Goal: Task Accomplishment & Management: Use online tool/utility

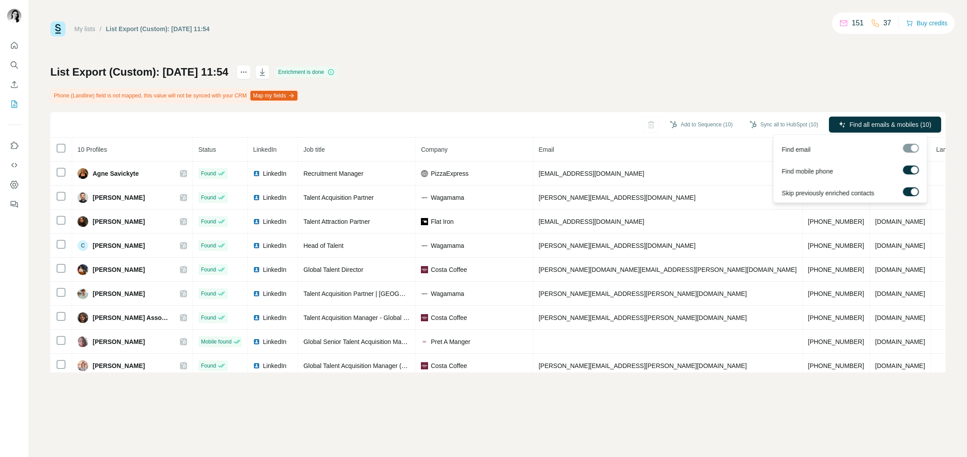
click at [910, 166] on label at bounding box center [910, 170] width 16 height 9
click at [910, 188] on label at bounding box center [910, 191] width 16 height 9
click at [911, 190] on label at bounding box center [910, 191] width 16 height 9
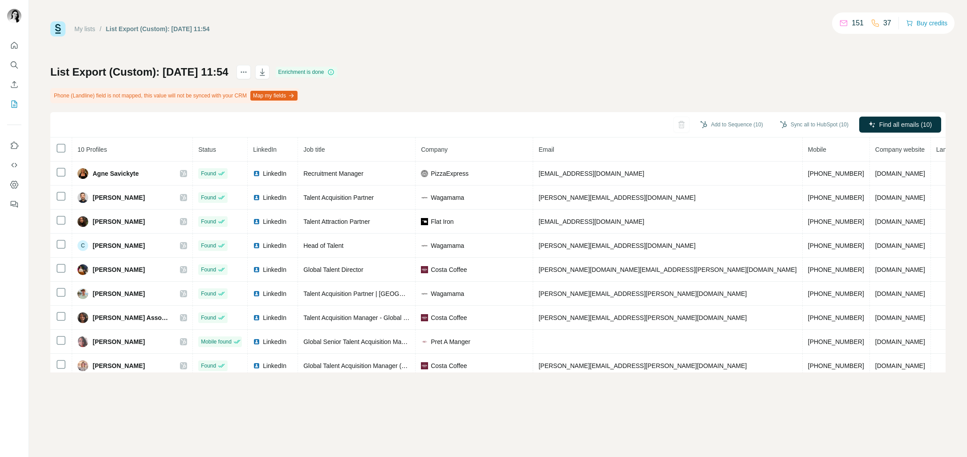
click at [531, 59] on div "My lists / List Export (Custom): [DATE] 11:54 151 37 Buy credits List Export (C…" at bounding box center [497, 196] width 895 height 351
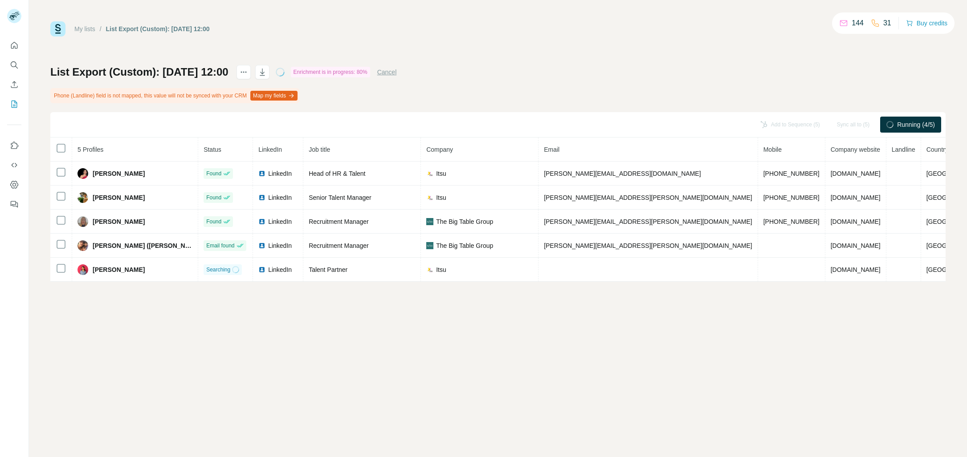
click at [814, 87] on div "List Export (Custom): 02/10/2025 12:00 Enrichment is in progress: 80% Cancel Ph…" at bounding box center [497, 173] width 895 height 217
click at [904, 121] on div "Find all emails (5)" at bounding box center [900, 125] width 82 height 16
